Goal: Navigation & Orientation: Find specific page/section

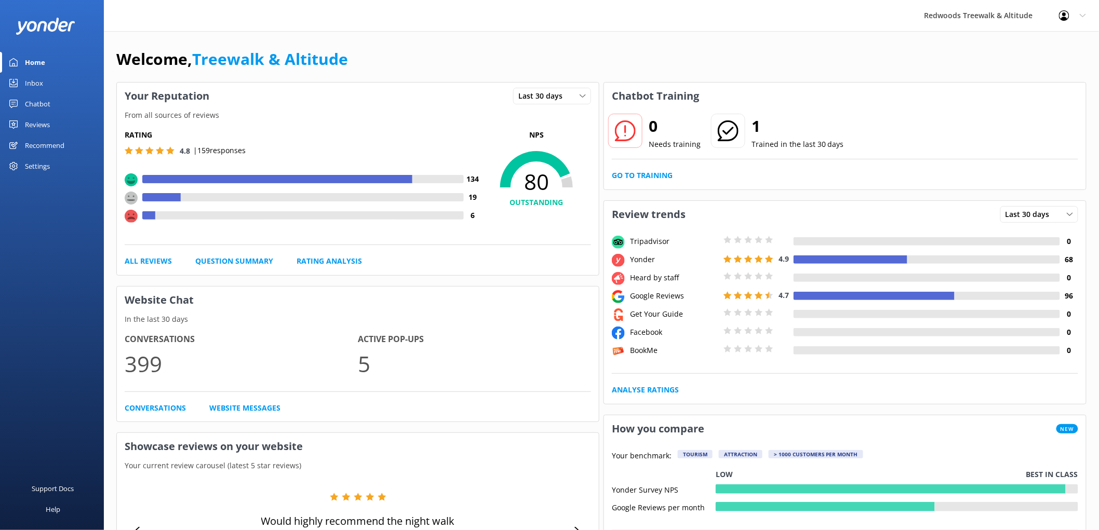
click at [56, 134] on link "Reviews" at bounding box center [52, 124] width 104 height 21
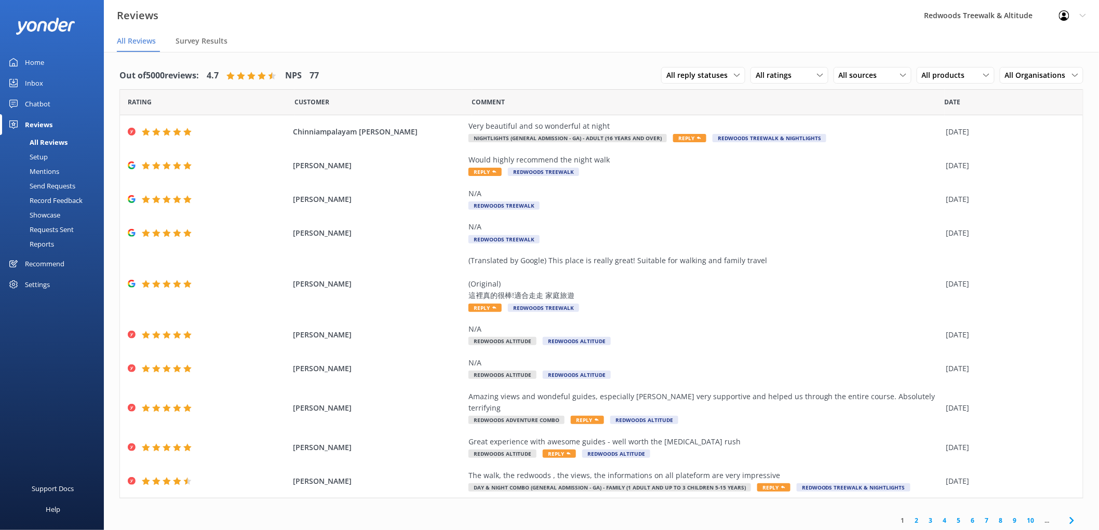
click at [42, 82] on div "Inbox" at bounding box center [34, 83] width 18 height 21
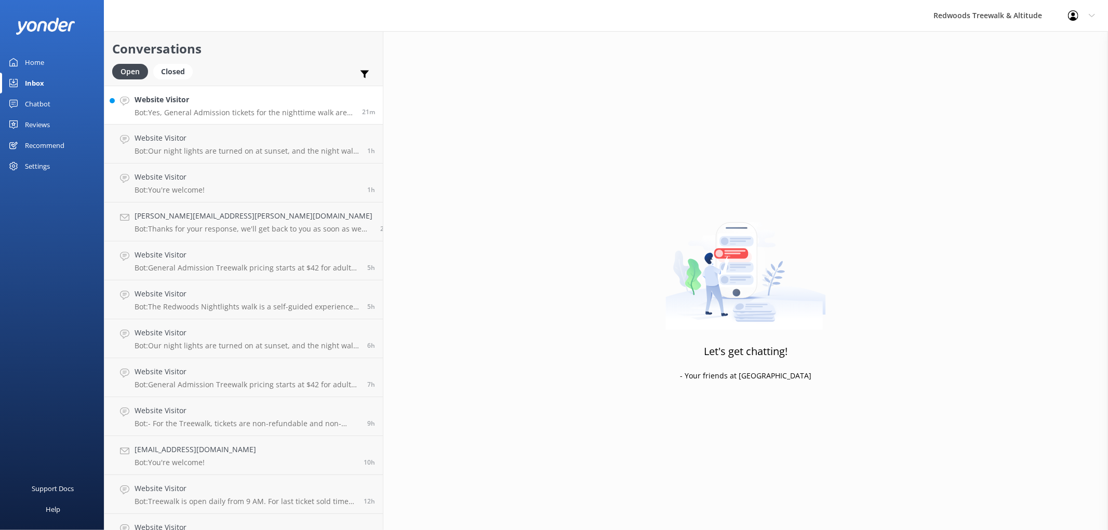
click at [161, 108] on p "Bot: Yes, General Admission tickets for the nighttime walk are available both o…" at bounding box center [244, 112] width 220 height 9
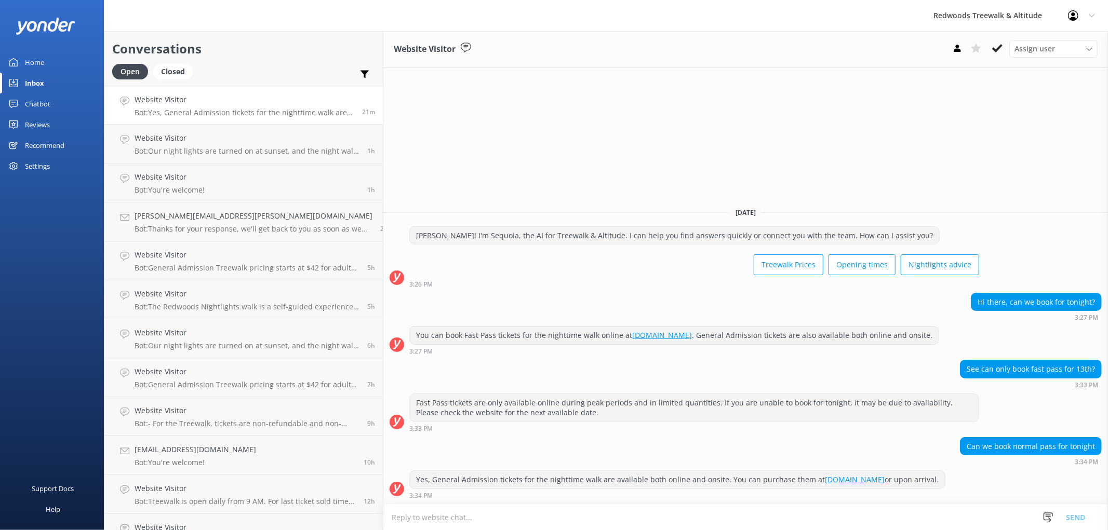
click at [45, 60] on link "Home" at bounding box center [52, 62] width 104 height 21
